Goal: Information Seeking & Learning: Learn about a topic

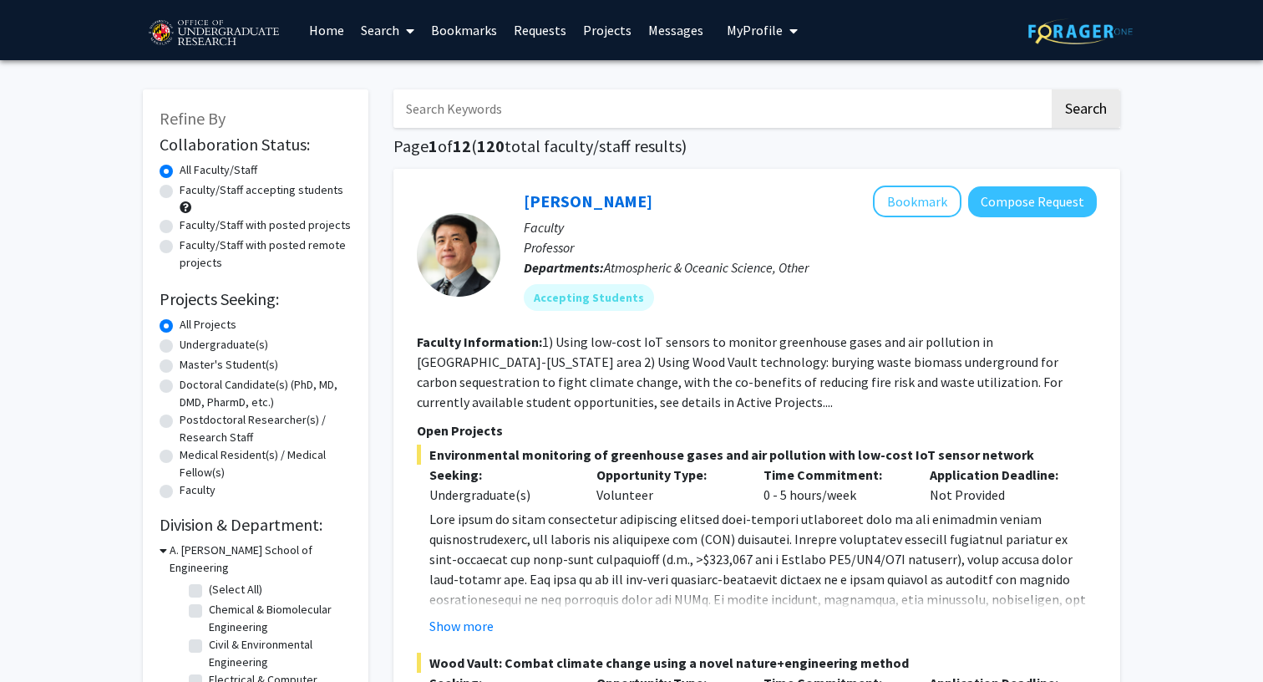
click at [252, 347] on label "Undergraduate(s)" at bounding box center [224, 345] width 89 height 18
click at [190, 347] on input "Undergraduate(s)" at bounding box center [185, 341] width 11 height 11
radio input "true"
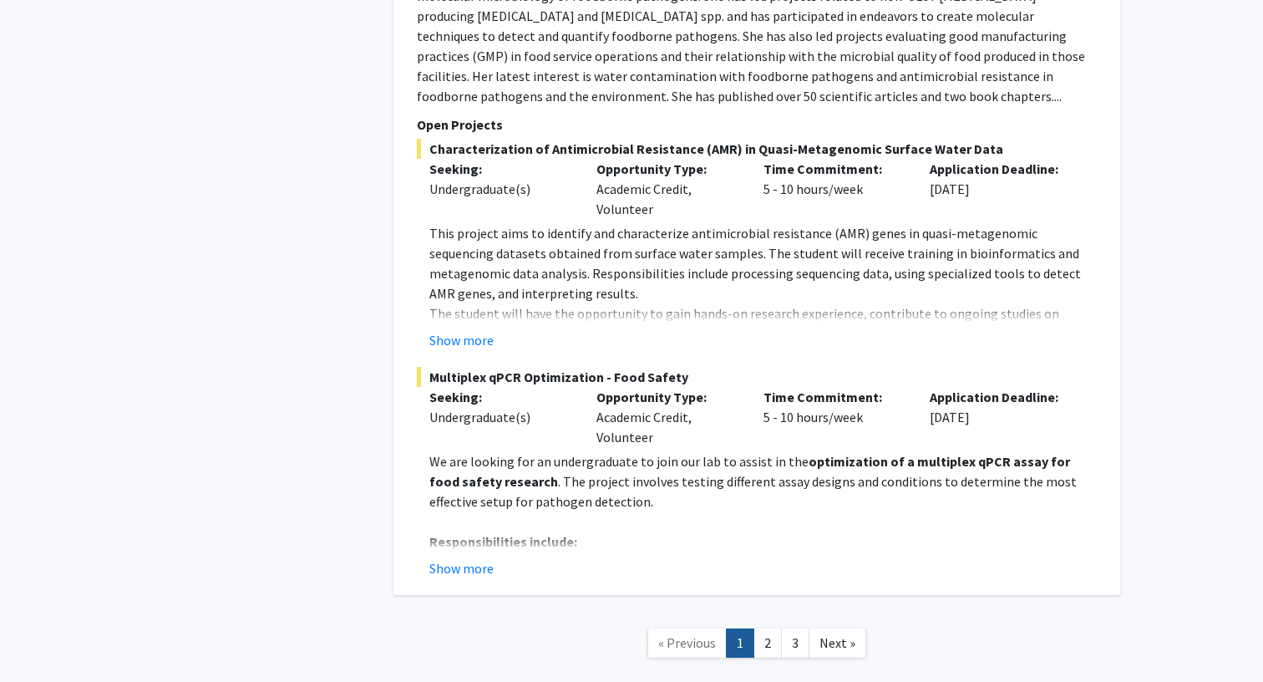
scroll to position [8158, 0]
click at [768, 629] on link "2" at bounding box center [767, 643] width 28 height 29
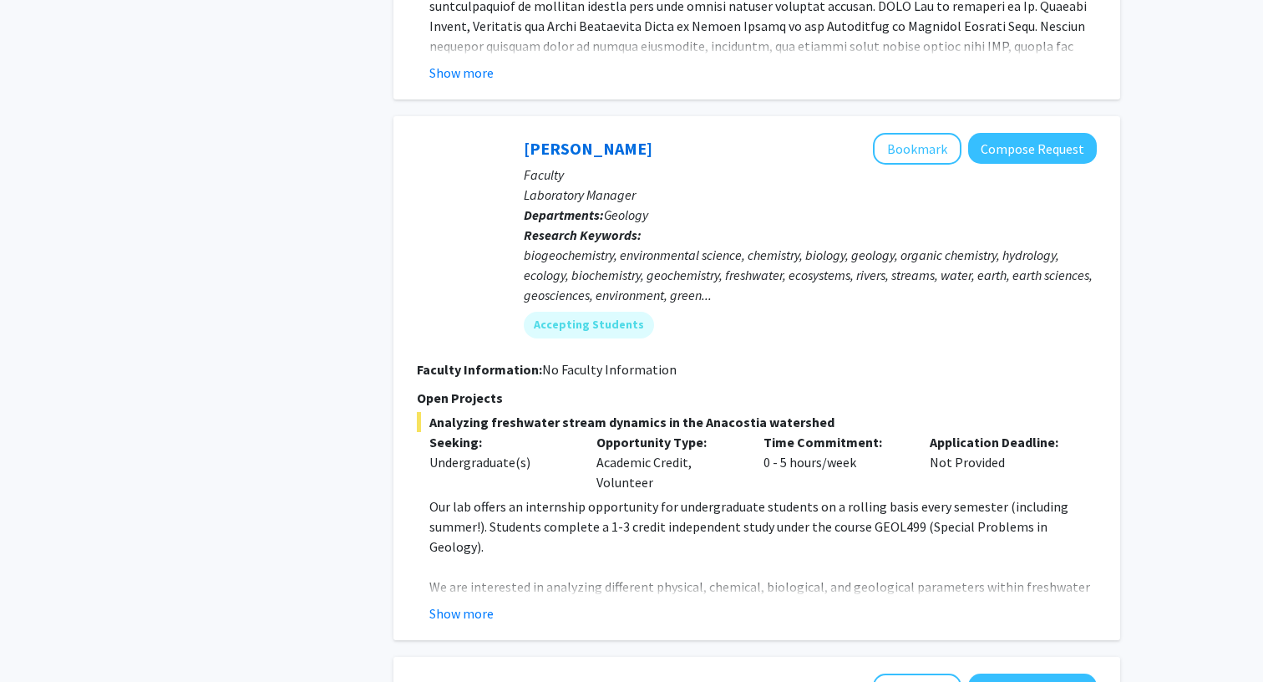
scroll to position [1595, 0]
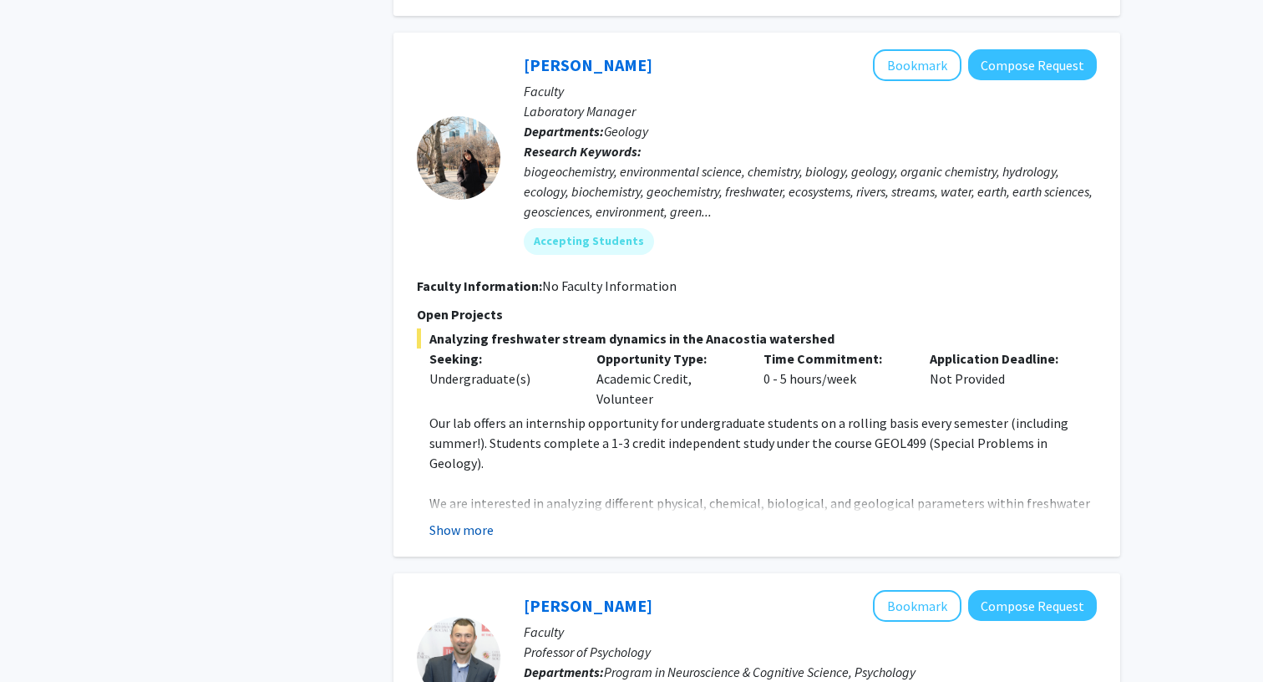
click at [459, 519] on button "Show more" at bounding box center [461, 529] width 64 height 20
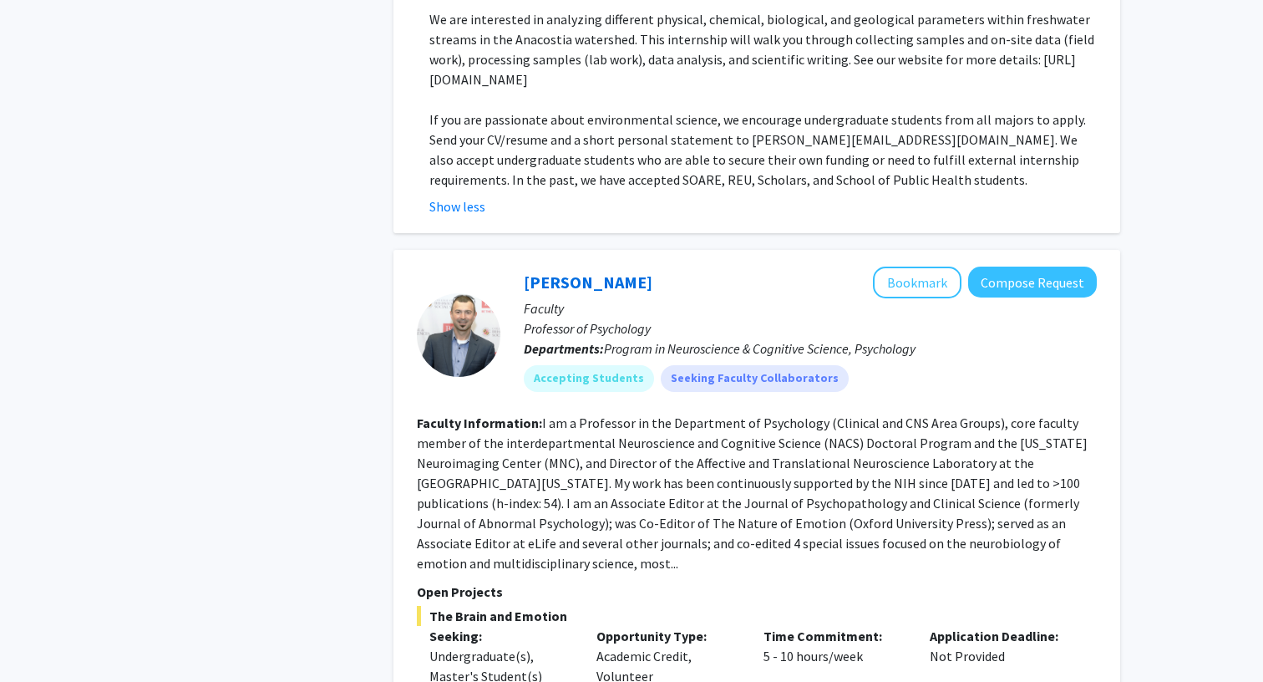
scroll to position [2214, 0]
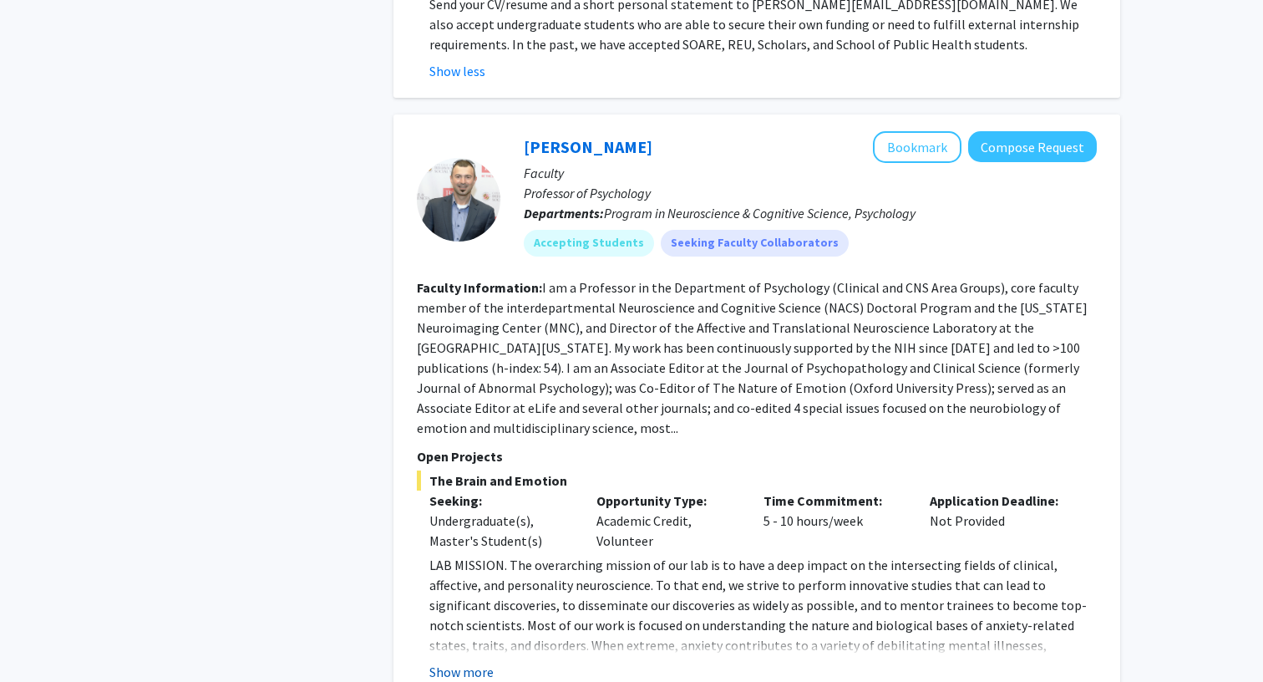
click at [459, 661] on button "Show more" at bounding box center [461, 671] width 64 height 20
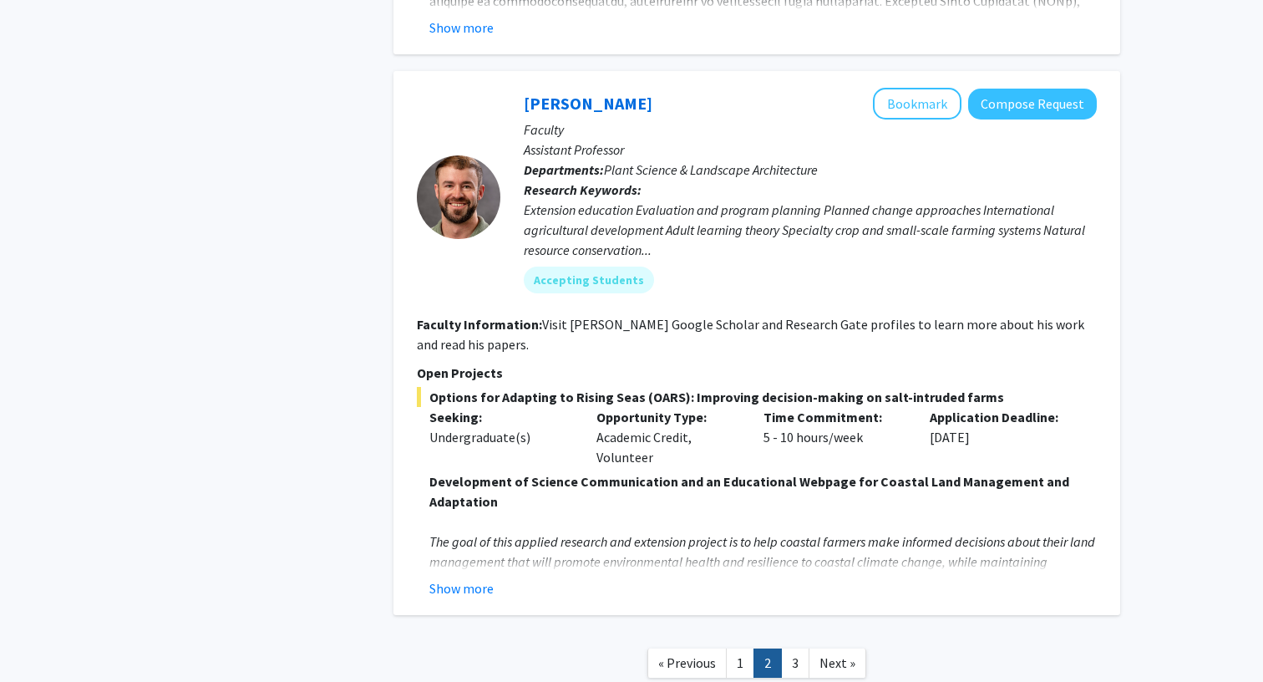
scroll to position [6364, 0]
click at [801, 649] on link "3" at bounding box center [795, 663] width 28 height 29
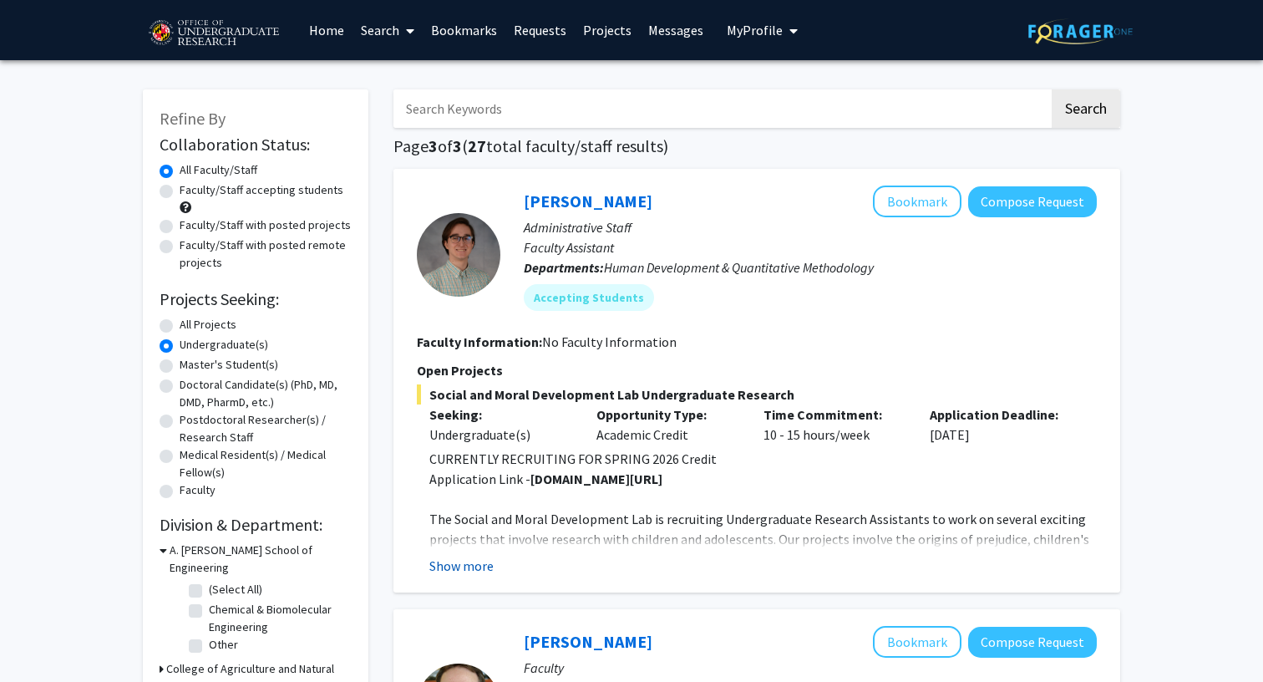
click at [451, 565] on button "Show more" at bounding box center [461, 565] width 64 height 20
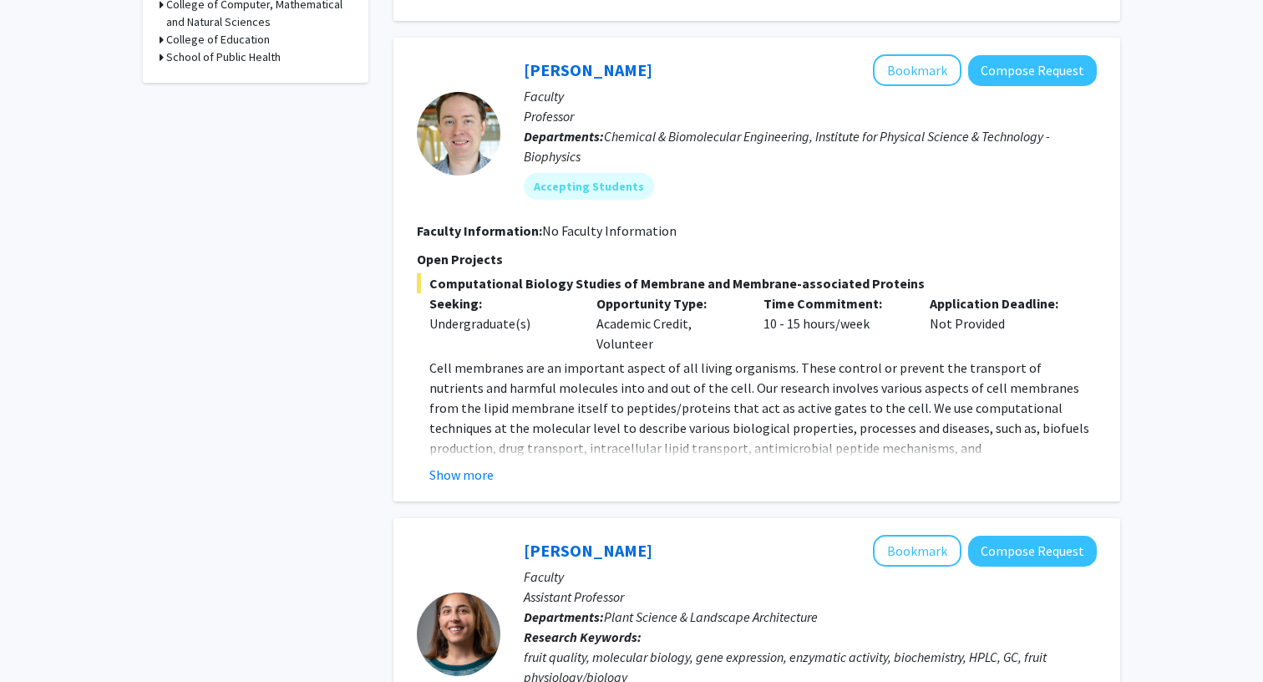
scroll to position [748, 0]
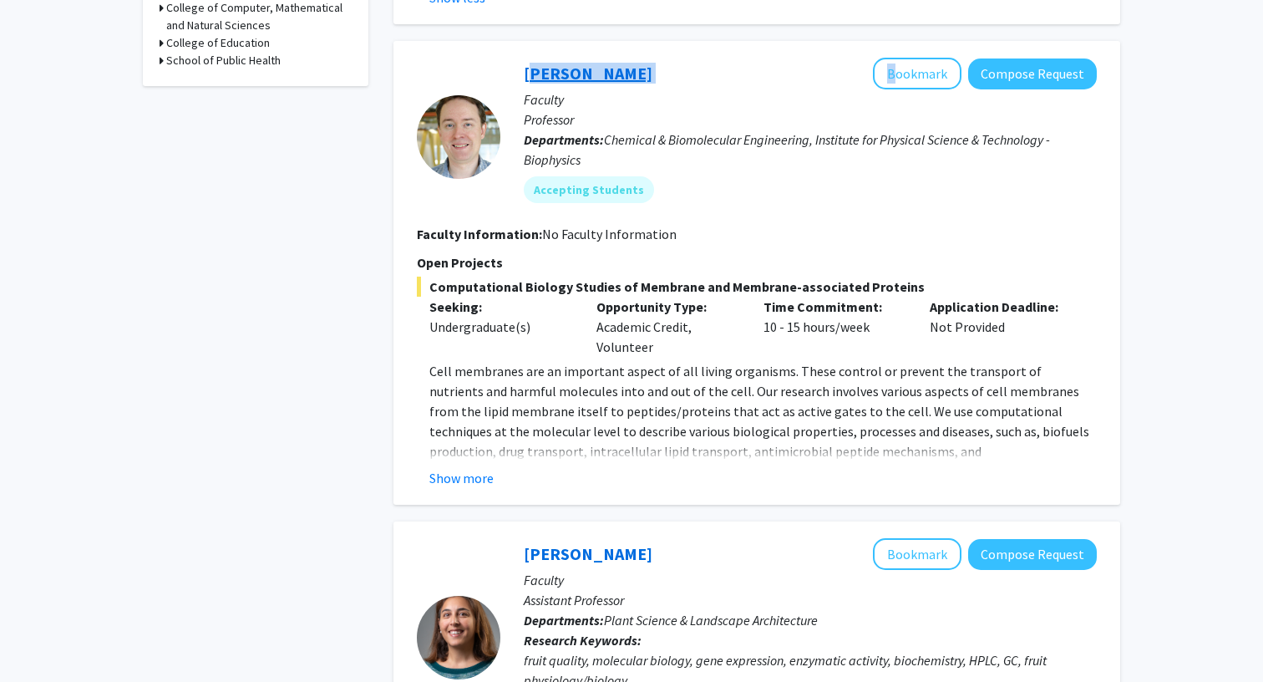
drag, startPoint x: 662, startPoint y: 69, endPoint x: 524, endPoint y: 78, distance: 138.9
click at [524, 78] on div "[PERSON_NAME] Bookmark Compose Request" at bounding box center [810, 74] width 573 height 32
copy div "[PERSON_NAME]"
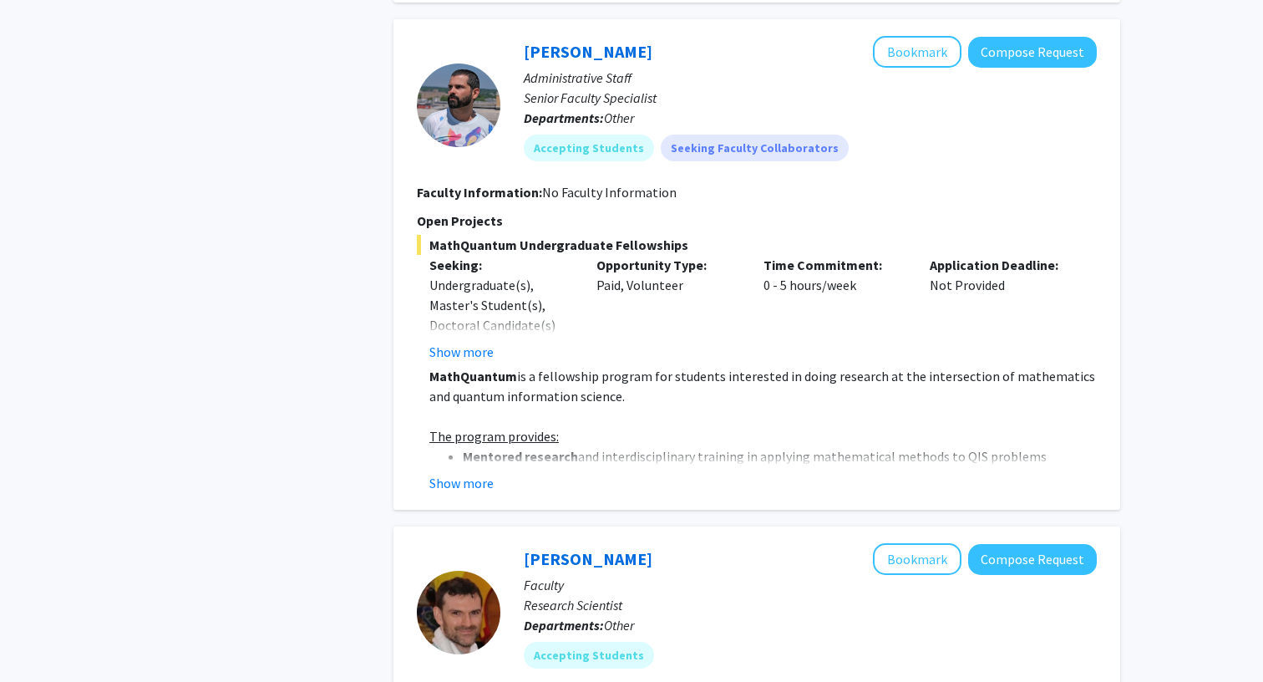
scroll to position [2648, 0]
